Goal: Task Accomplishment & Management: Manage account settings

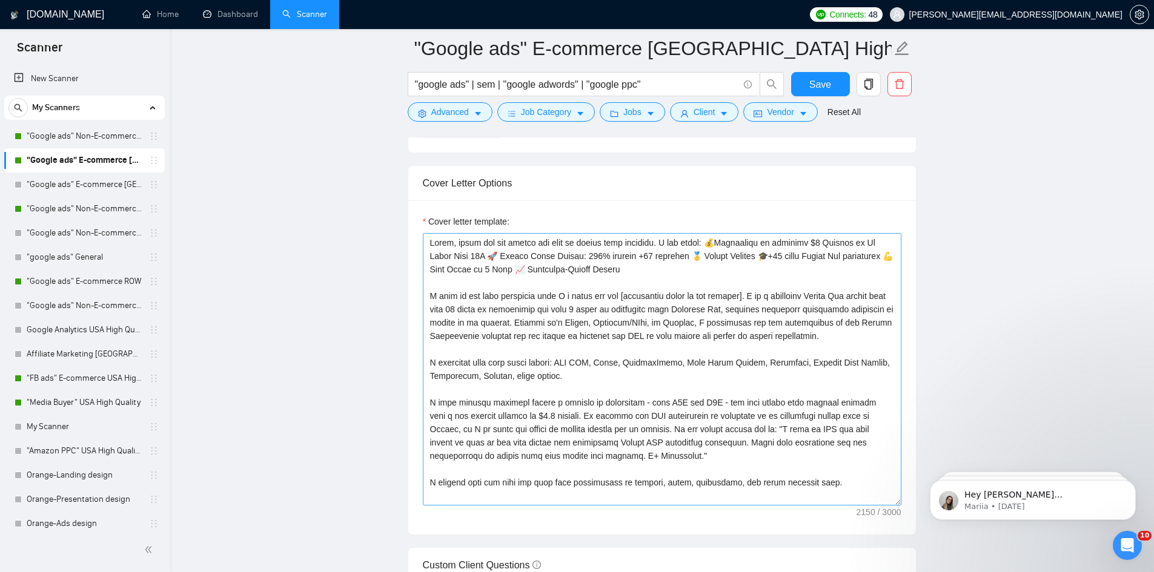
scroll to position [1242, 0]
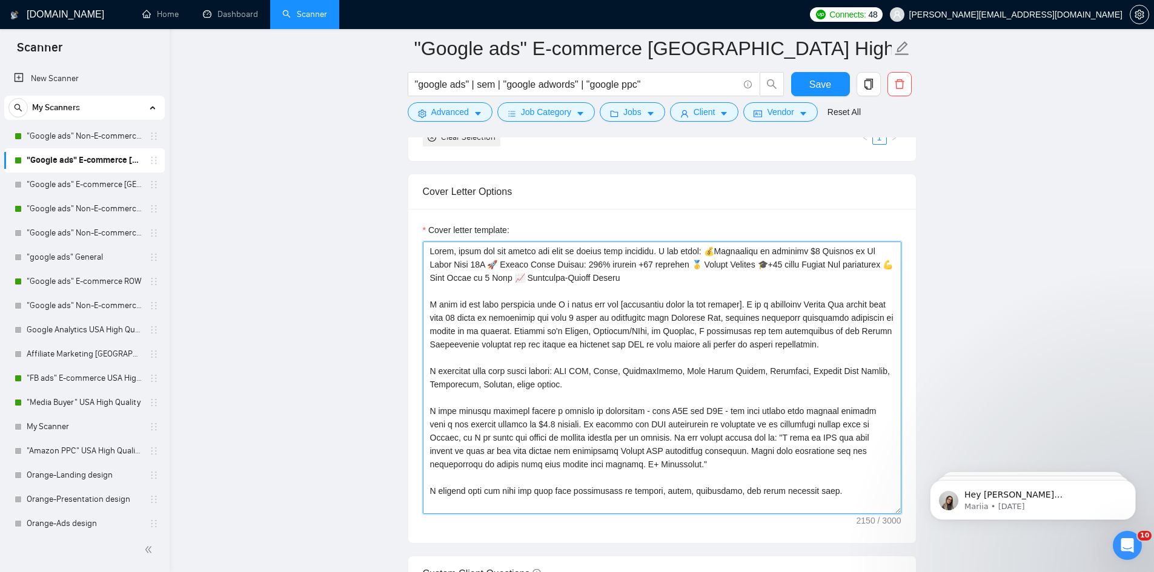
click at [507, 323] on textarea "Cover letter template:" at bounding box center [662, 378] width 479 height 273
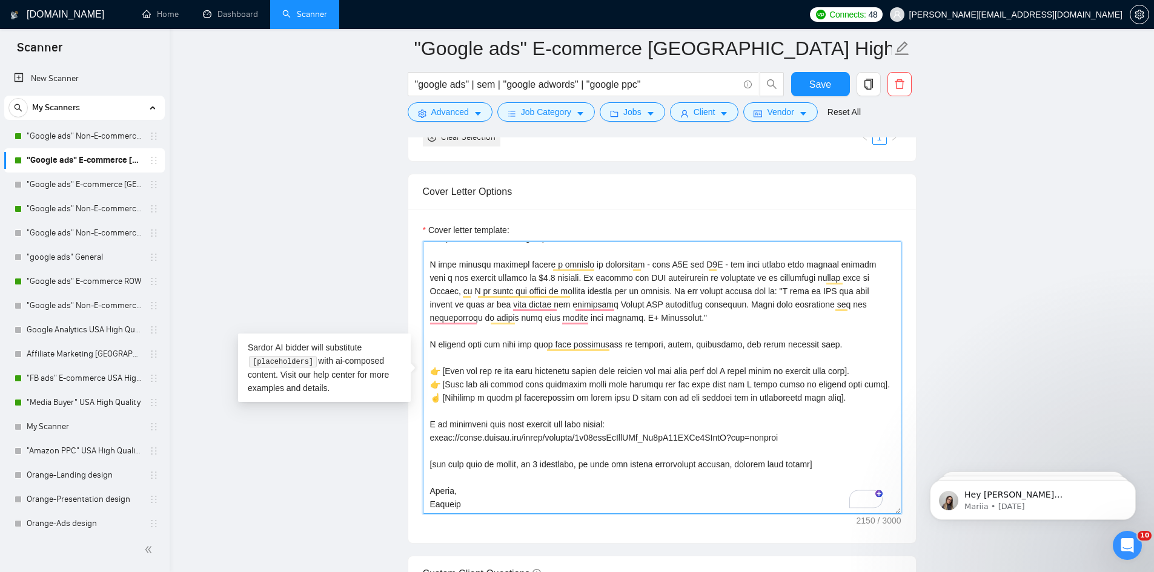
scroll to position [147, 0]
click at [720, 460] on textarea "Cover letter template:" at bounding box center [662, 378] width 479 height 273
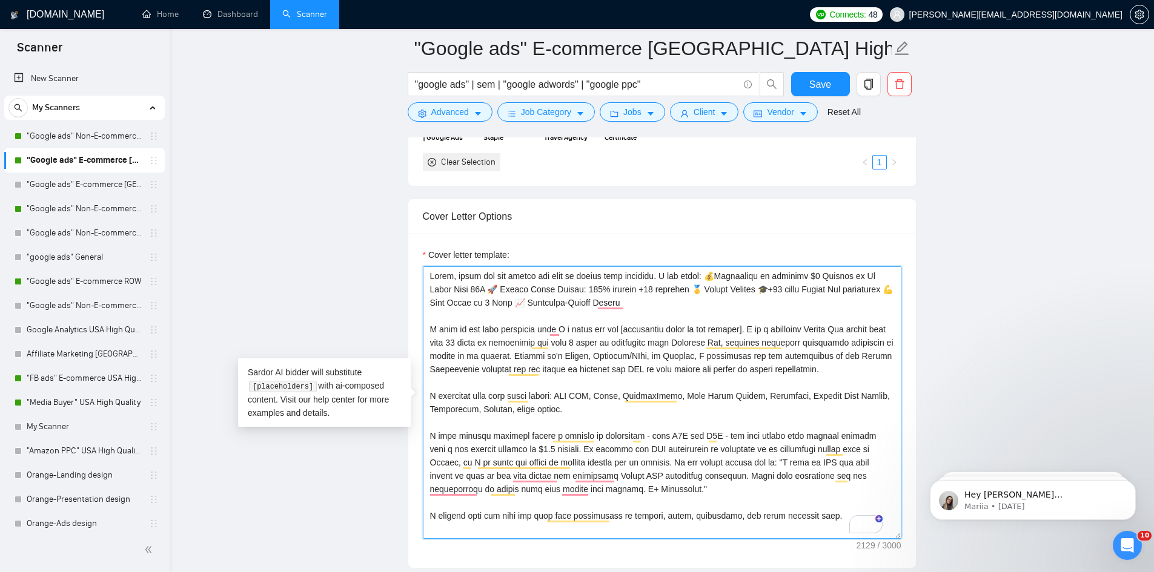
scroll to position [1212, 0]
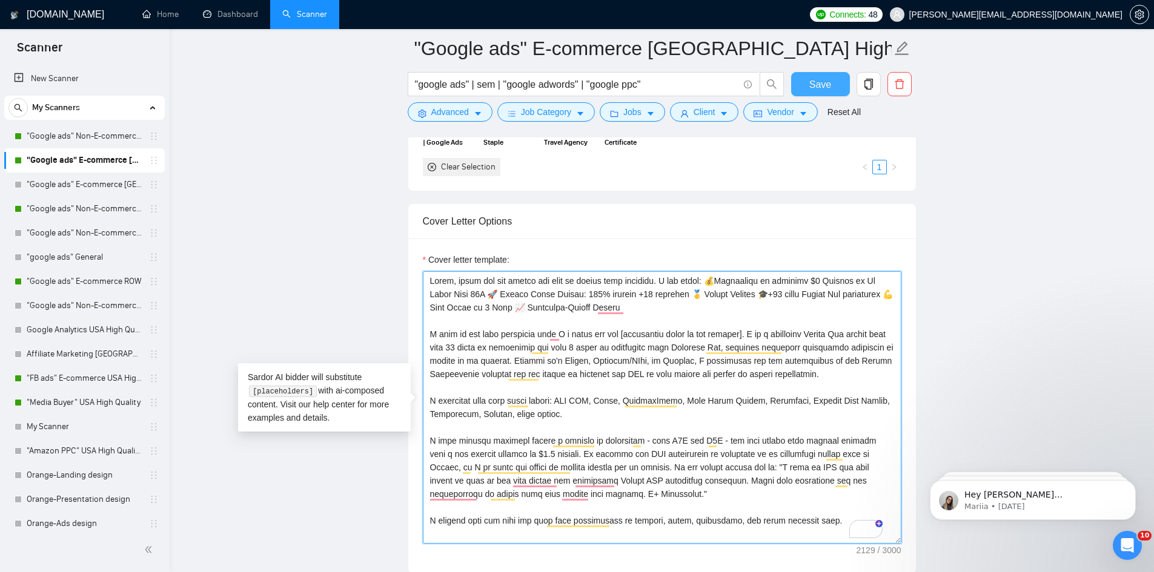
type textarea "Lorem, ipsum dol sit ametco adi elit se doeius temp incididu. U lab etdol: 💰Mag…"
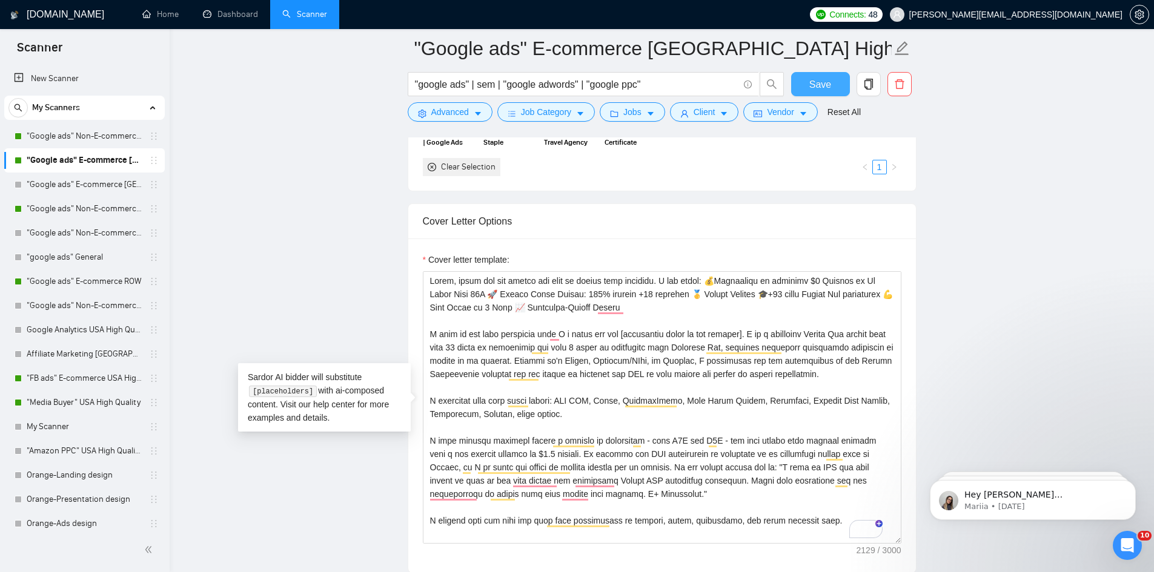
click at [826, 88] on span "Save" at bounding box center [820, 84] width 22 height 15
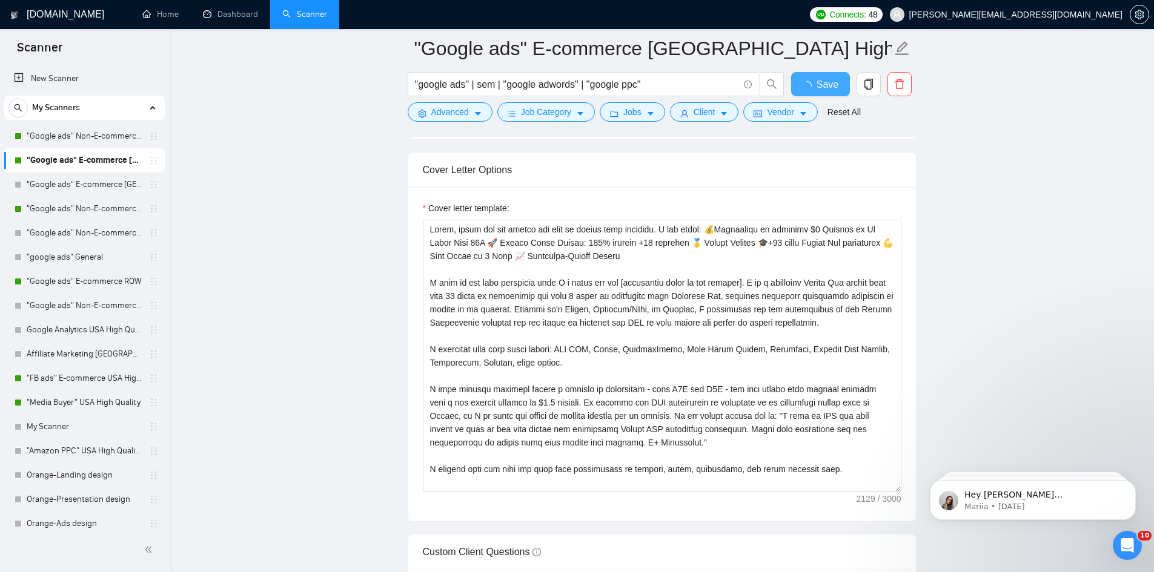
checkbox input "true"
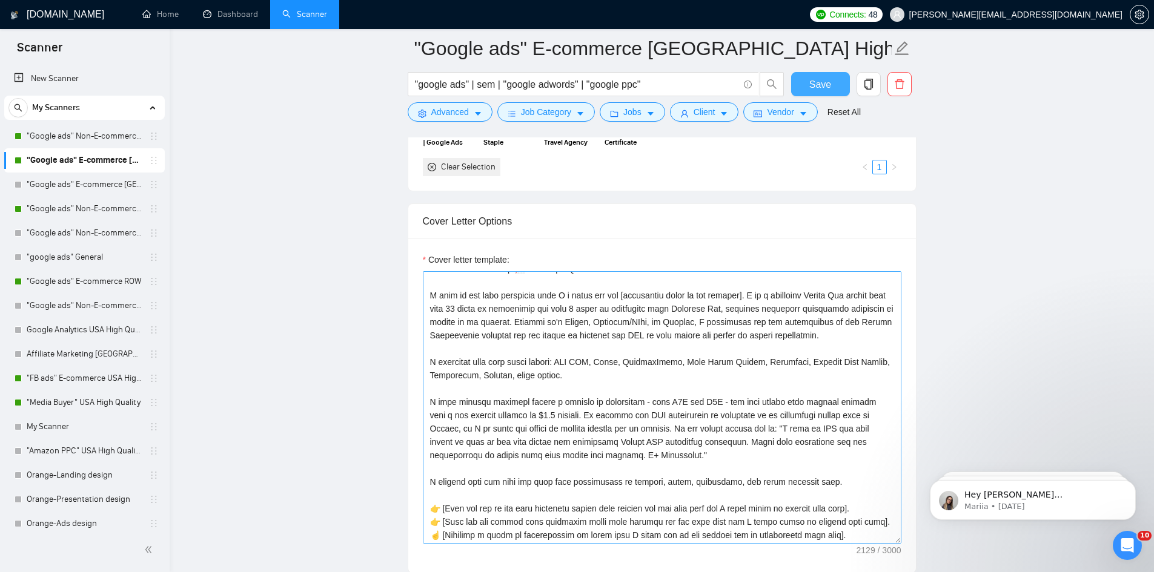
scroll to position [42, 0]
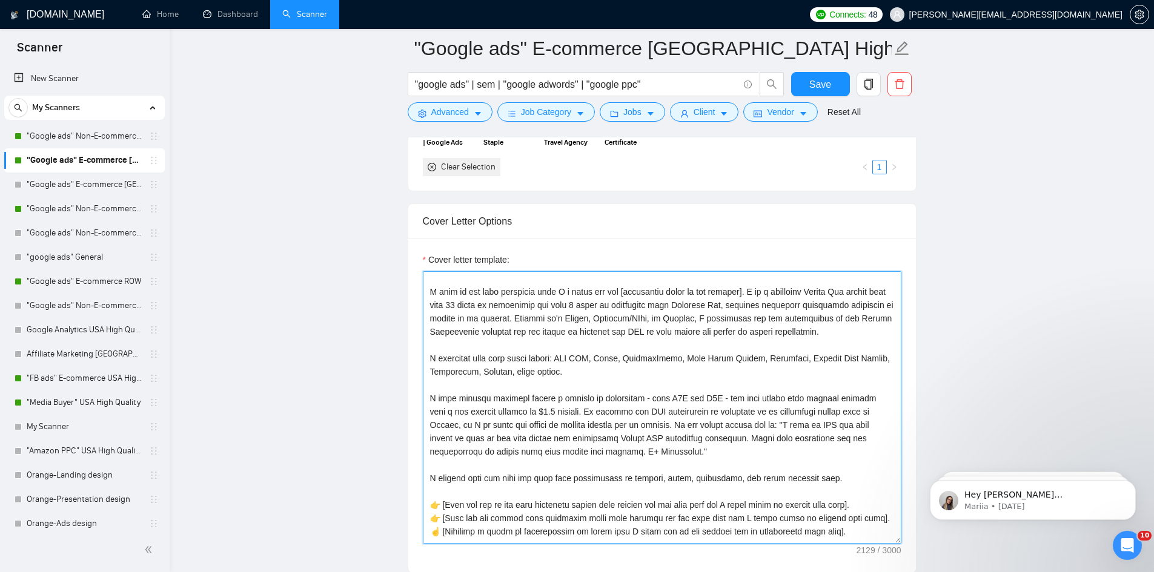
click at [682, 421] on textarea "Cover letter template:" at bounding box center [662, 407] width 479 height 273
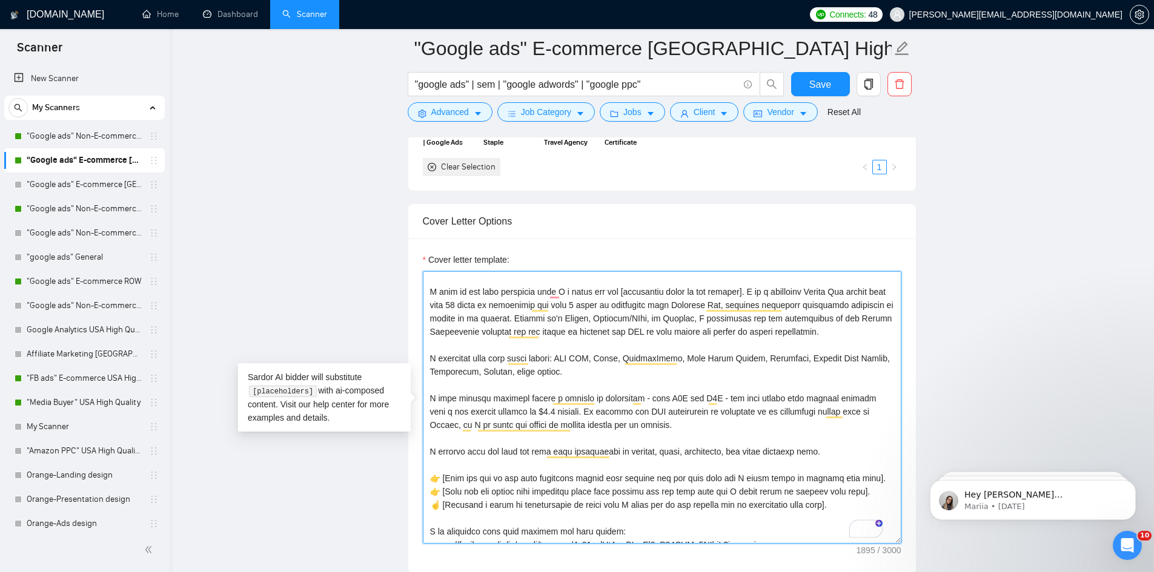
scroll to position [120, 0]
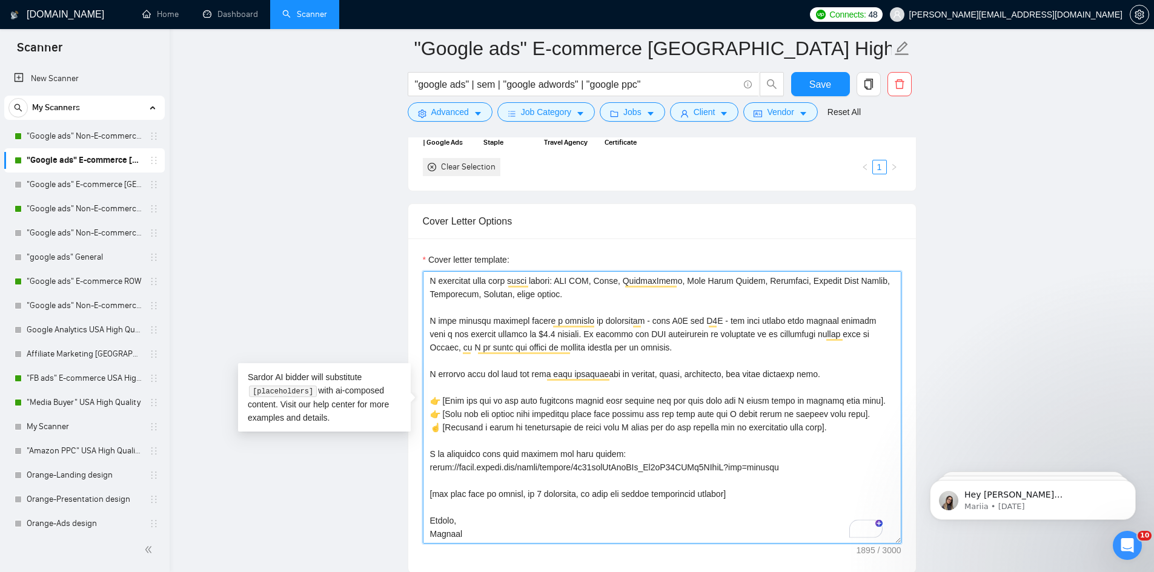
click at [444, 405] on textarea "Cover letter template:" at bounding box center [662, 407] width 479 height 273
type textarea "Lorem, ipsum dol sit ametco adi elit se doeius temp incididu. U lab etdol: 💰Mag…"
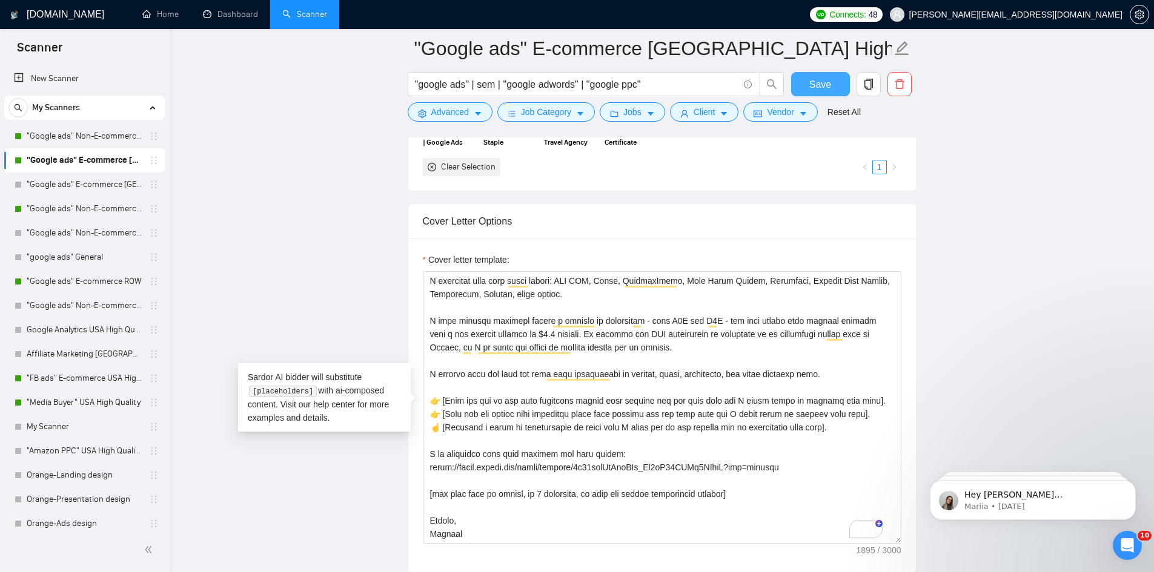
click at [813, 82] on span "Save" at bounding box center [820, 84] width 22 height 15
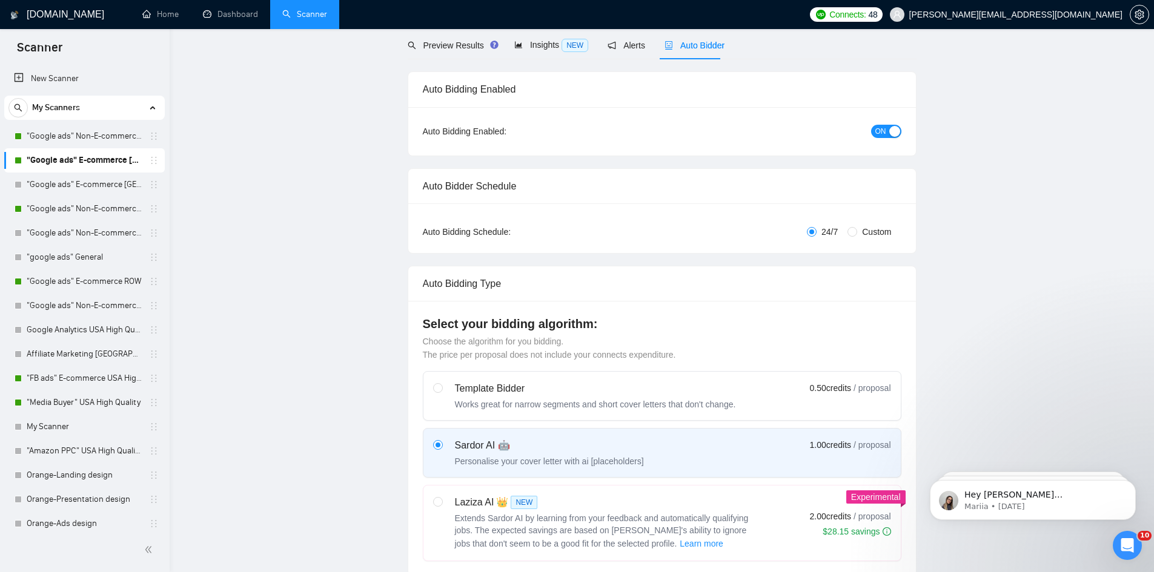
scroll to position [0, 0]
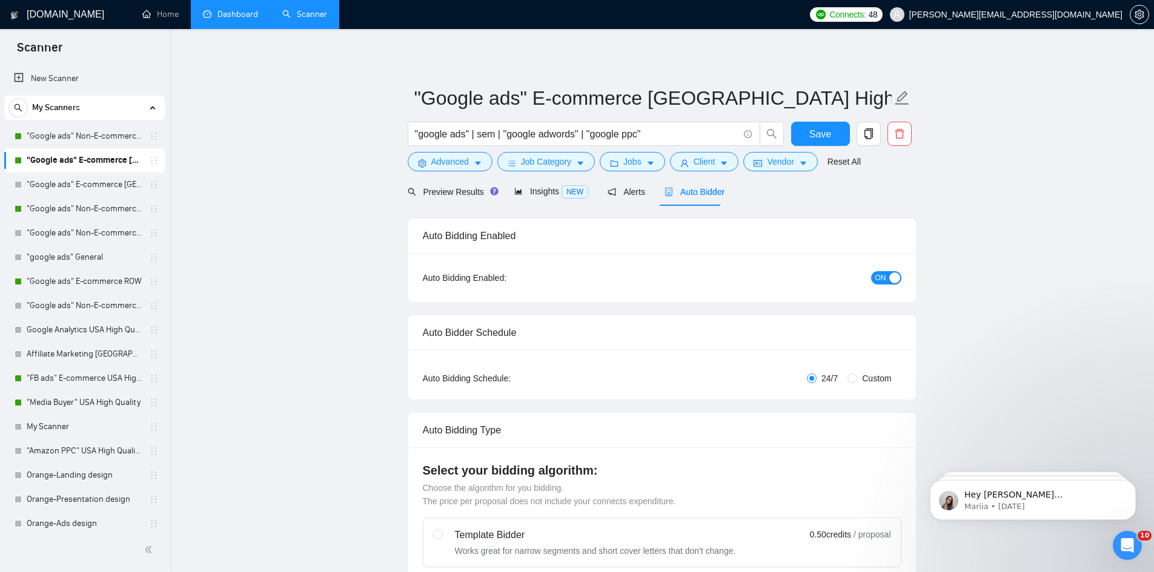
click at [237, 19] on link "Dashboard" at bounding box center [230, 14] width 55 height 10
